Goal: Obtain resource: Obtain resource

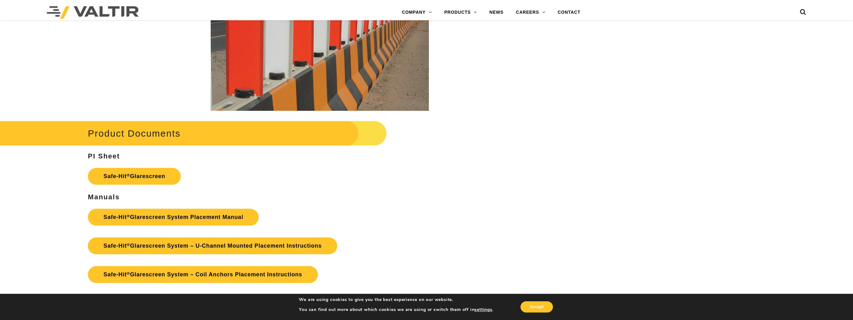
scroll to position [1309, 0]
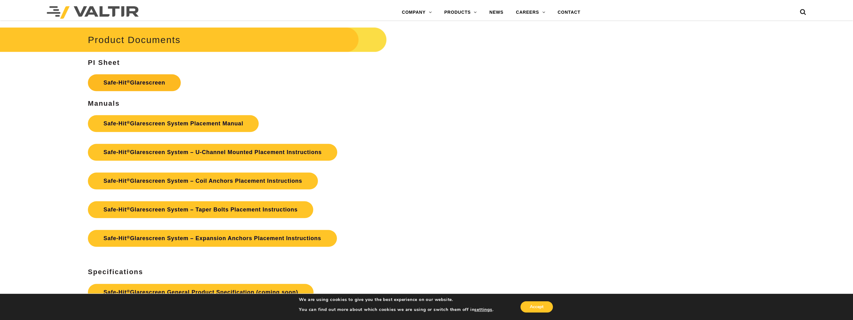
click at [138, 84] on link "Safe-Hit ® Glarescreen" at bounding box center [134, 82] width 93 height 17
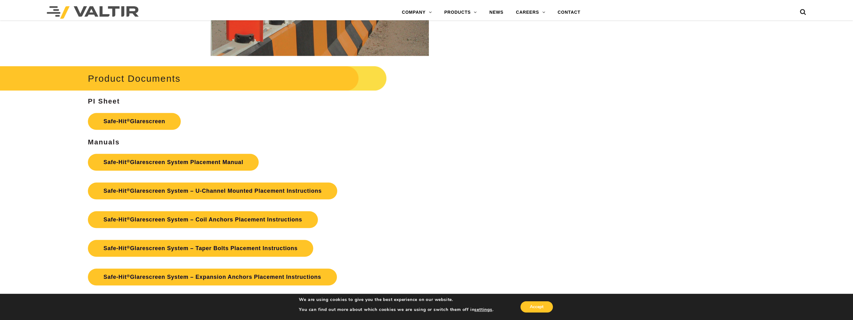
scroll to position [1268, 0]
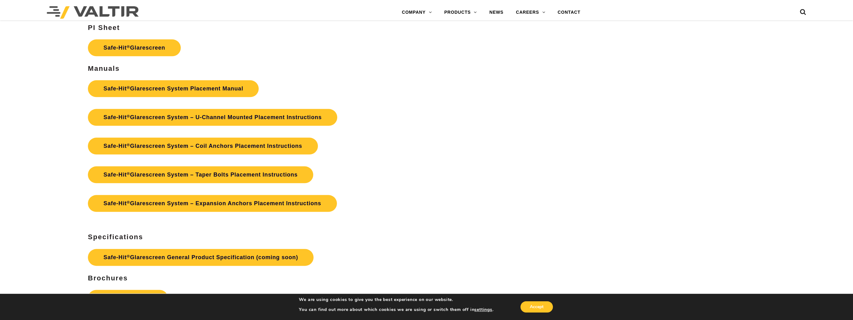
scroll to position [1403, 0]
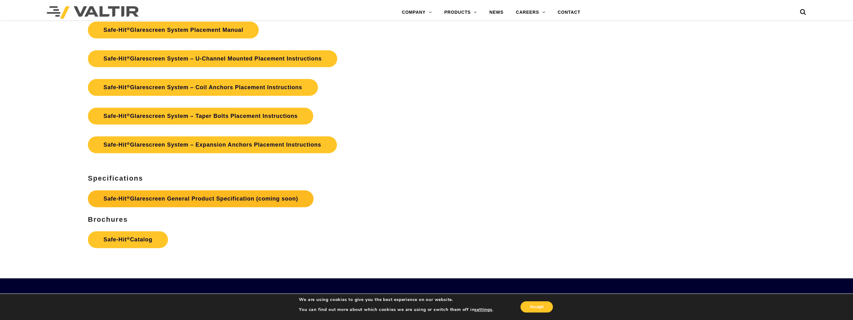
click at [262, 199] on link "Safe-Hit ® Glarescreen General Product Specification (coming soon)" at bounding box center [201, 198] width 226 height 17
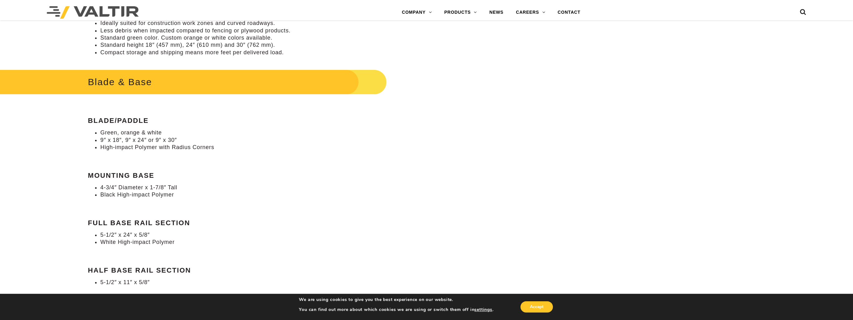
scroll to position [436, 0]
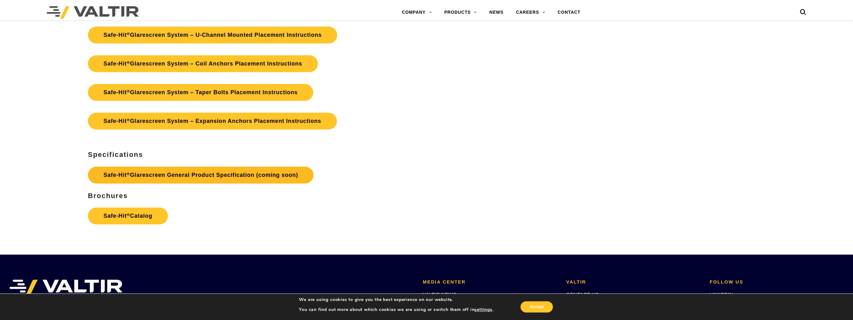
scroll to position [1424, 0]
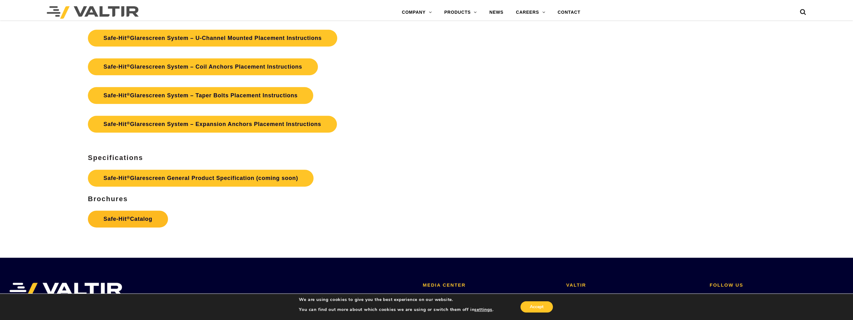
click at [122, 218] on link "Safe-Hit ® Catalog" at bounding box center [128, 218] width 80 height 17
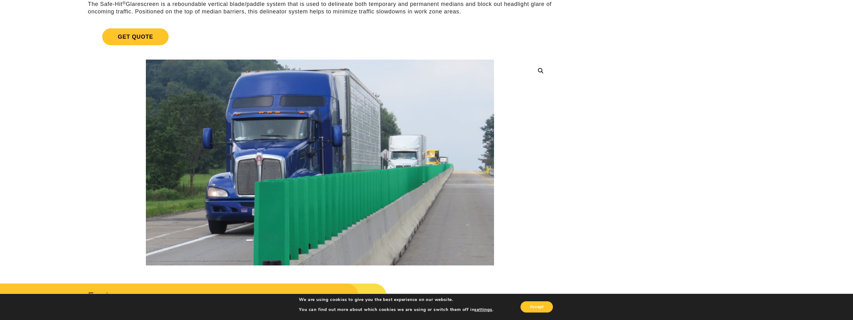
scroll to position [0, 0]
